Goal: Book appointment/travel/reservation

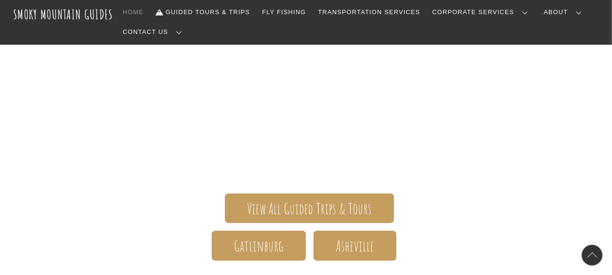
scroll to position [94, 0]
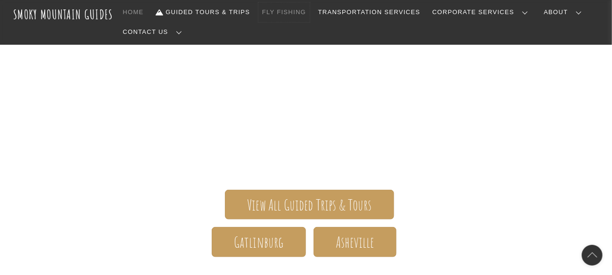
click at [298, 10] on link "Fly Fishing" at bounding box center [283, 12] width 51 height 20
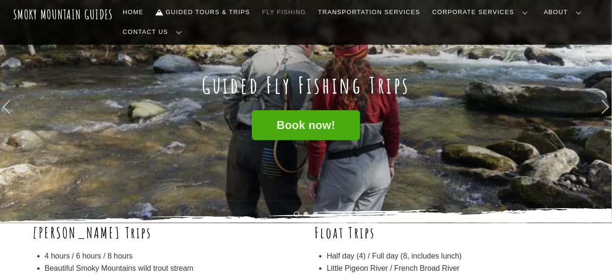
scroll to position [47, 0]
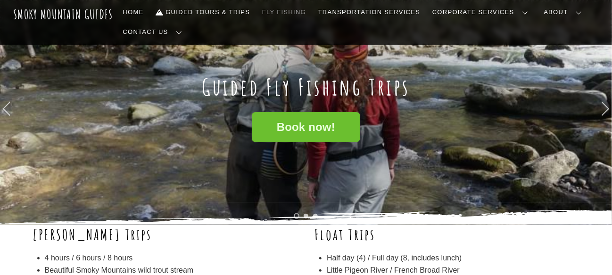
click at [320, 124] on span "Book now!" at bounding box center [306, 128] width 58 height 10
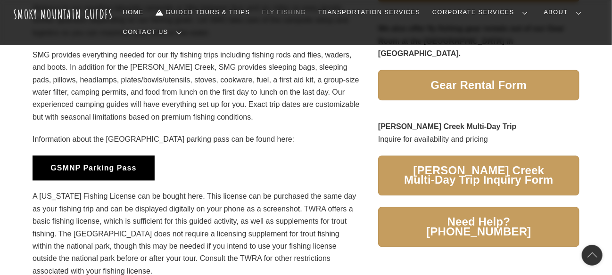
scroll to position [754, 0]
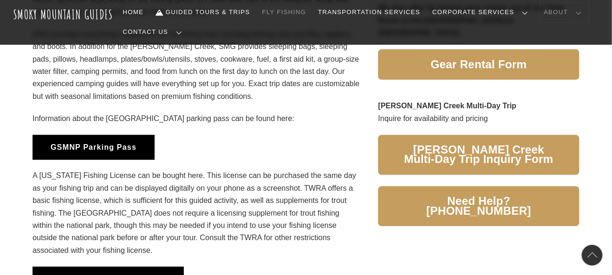
click at [546, 12] on link "About" at bounding box center [564, 12] width 49 height 20
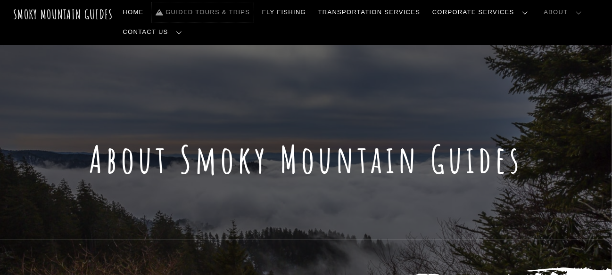
click at [214, 10] on link "Guided Tours & Trips" at bounding box center [203, 12] width 102 height 20
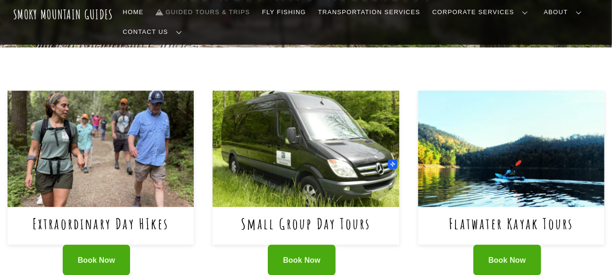
scroll to position [377, 0]
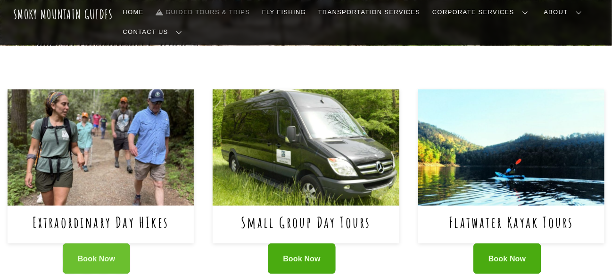
click at [91, 255] on span "Book Now" at bounding box center [97, 260] width 38 height 10
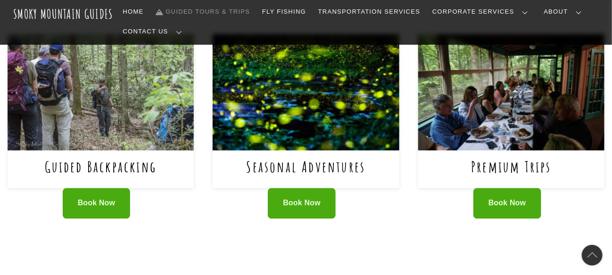
scroll to position [658, 0]
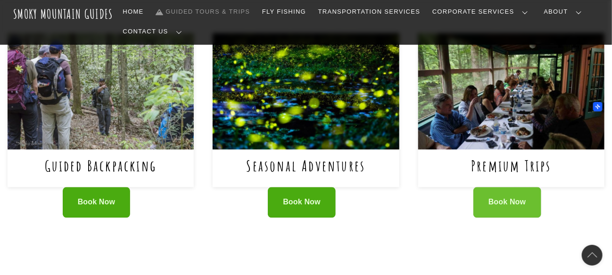
click at [524, 188] on link "Book Now" at bounding box center [507, 203] width 68 height 31
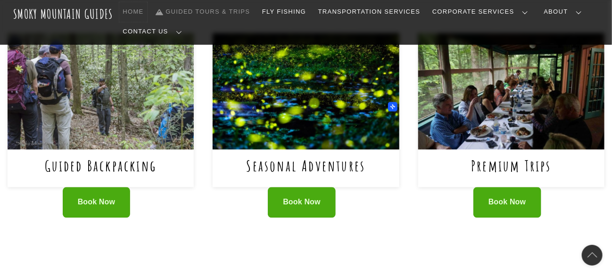
click at [128, 11] on link "Home" at bounding box center [133, 12] width 28 height 20
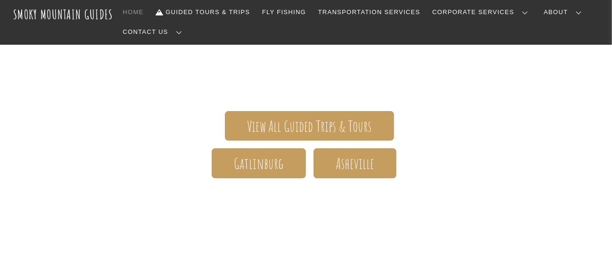
scroll to position [189, 0]
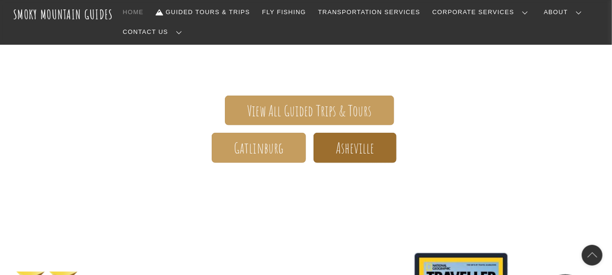
click at [368, 145] on span "Asheville" at bounding box center [355, 148] width 38 height 10
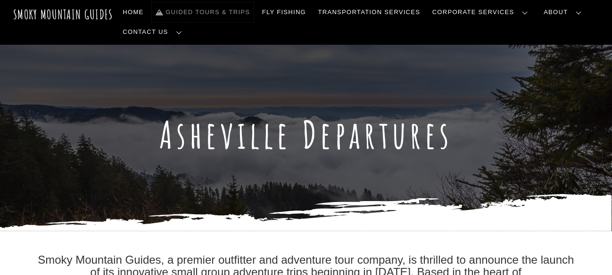
click at [203, 11] on link "Guided Tours & Trips" at bounding box center [203, 12] width 102 height 20
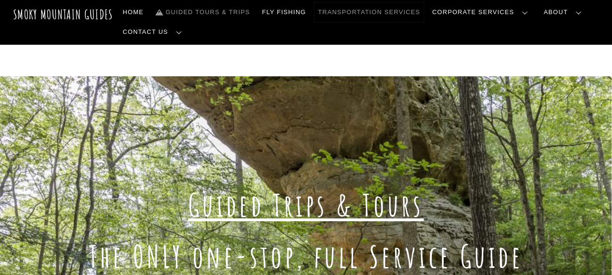
click at [374, 12] on link "Transportation Services" at bounding box center [368, 12] width 109 height 20
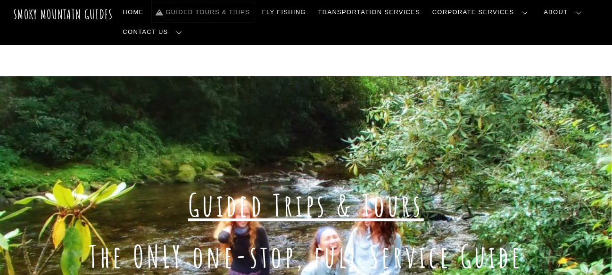
click at [180, 9] on link "Guided Tours & Trips" at bounding box center [203, 12] width 102 height 20
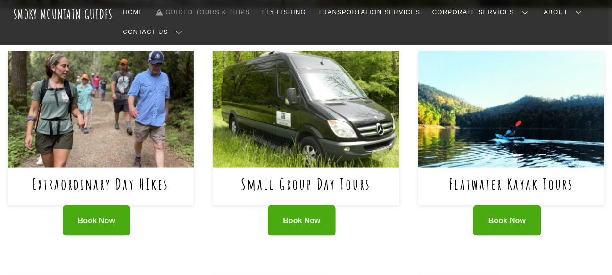
scroll to position [424, 0]
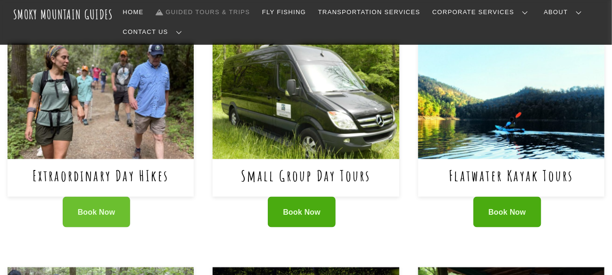
click at [99, 208] on span "Book Now" at bounding box center [97, 213] width 38 height 10
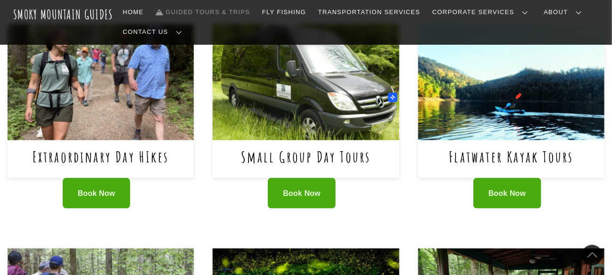
scroll to position [471, 0]
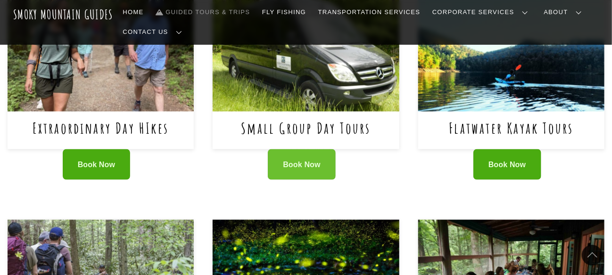
click at [289, 160] on span "Book Now" at bounding box center [302, 165] width 38 height 10
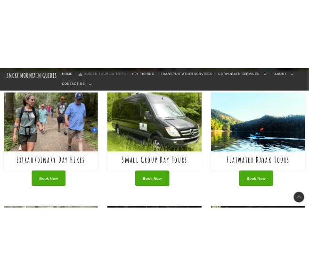
scroll to position [424, 0]
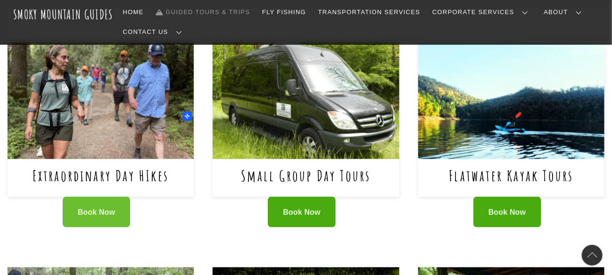
click at [92, 197] on link "Book Now" at bounding box center [97, 212] width 68 height 31
click at [84, 197] on link "Book Now" at bounding box center [97, 212] width 68 height 31
